Goal: Transaction & Acquisition: Purchase product/service

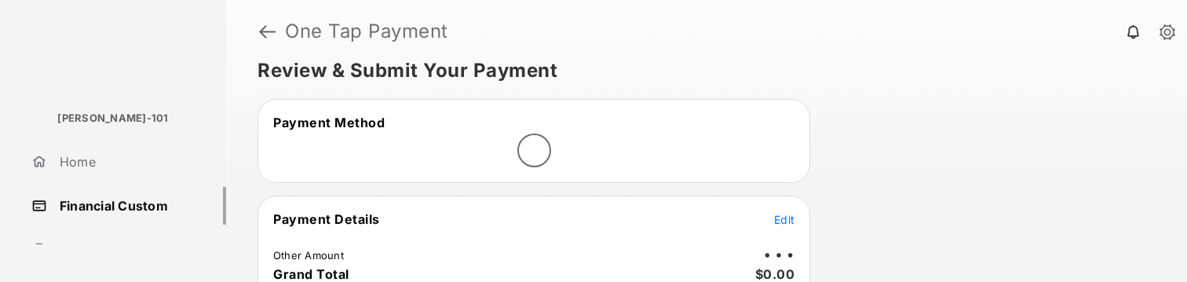
scroll to position [24, 0]
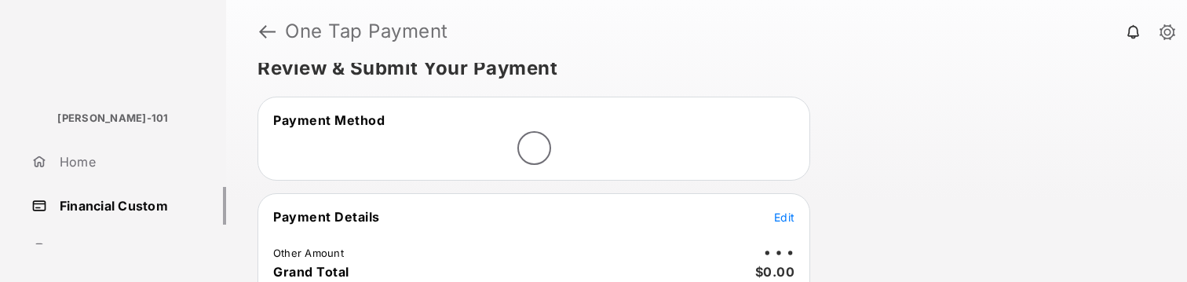
click at [776, 222] on span "Edit" at bounding box center [784, 216] width 20 height 13
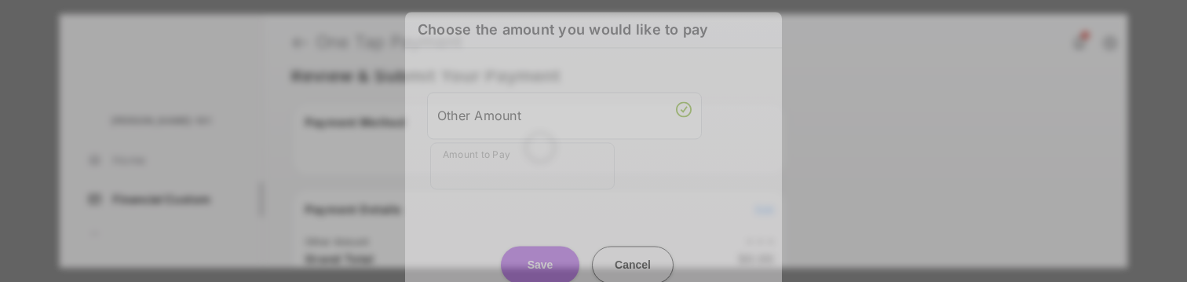
scroll to position [13, 0]
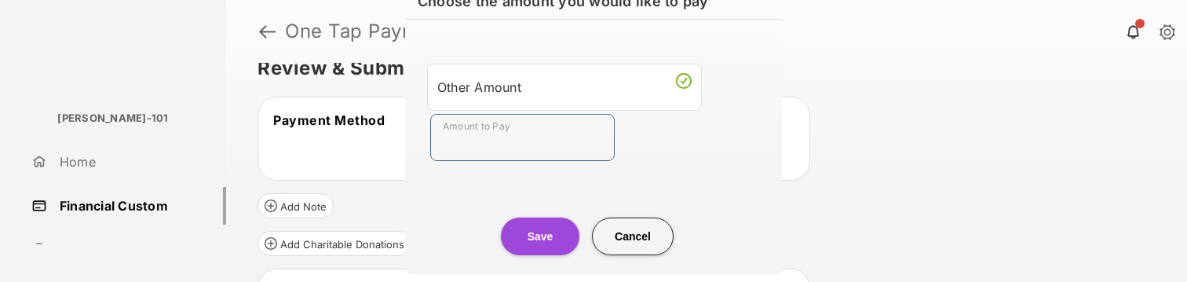
click at [521, 159] on input "Amount to Pay" at bounding box center [522, 137] width 184 height 47
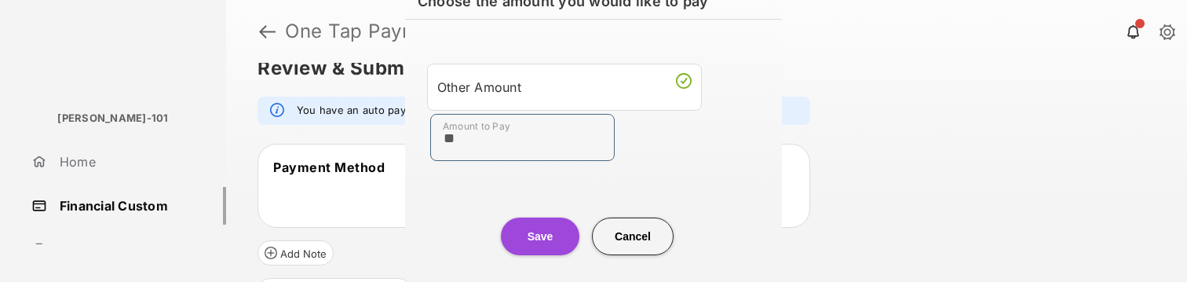
type input "**"
click at [491, 197] on div "Save Cancel" at bounding box center [593, 220] width 377 height 69
click at [545, 230] on button "Save" at bounding box center [540, 236] width 78 height 38
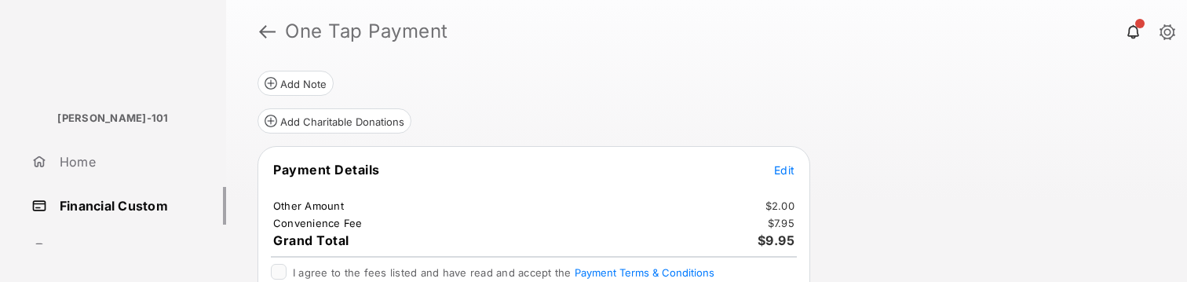
scroll to position [235, 0]
